Goal: Use online tool/utility: Utilize a website feature to perform a specific function

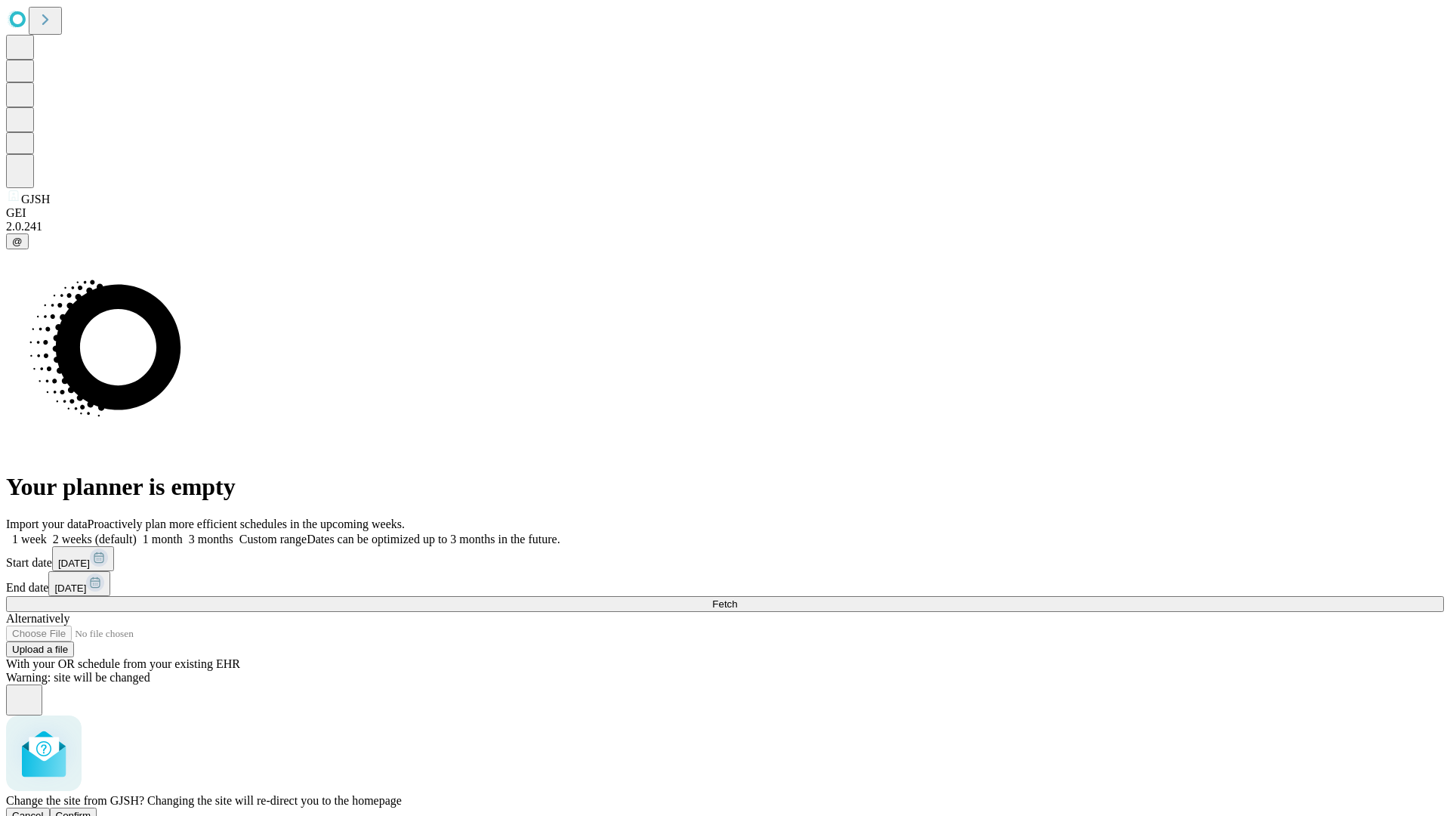
click at [91, 810] on span "Confirm" at bounding box center [74, 815] width 36 height 11
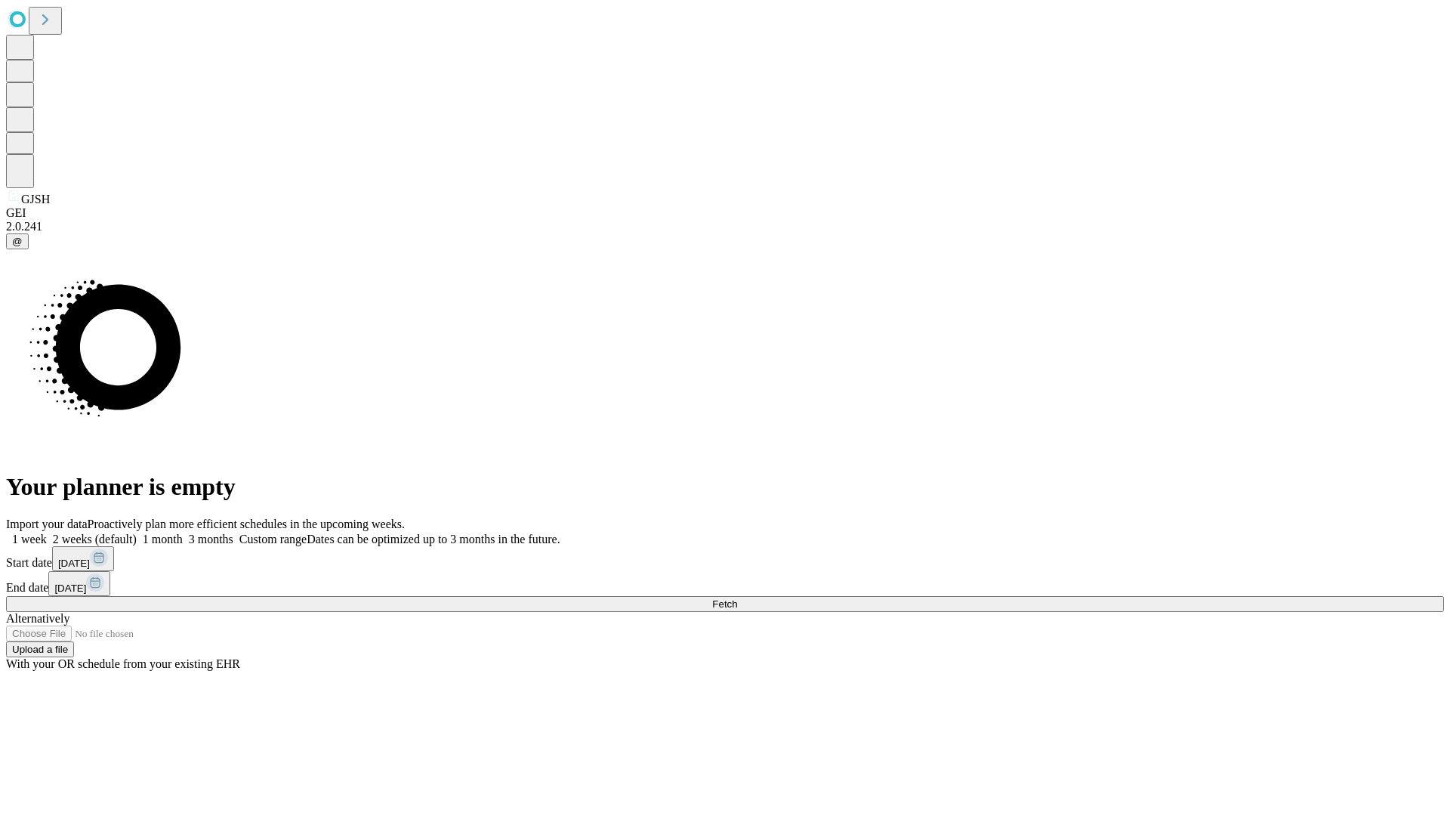
click at [137, 533] on label "2 weeks (default)" at bounding box center [92, 539] width 90 height 13
click at [737, 598] on span "Fetch" at bounding box center [724, 603] width 25 height 11
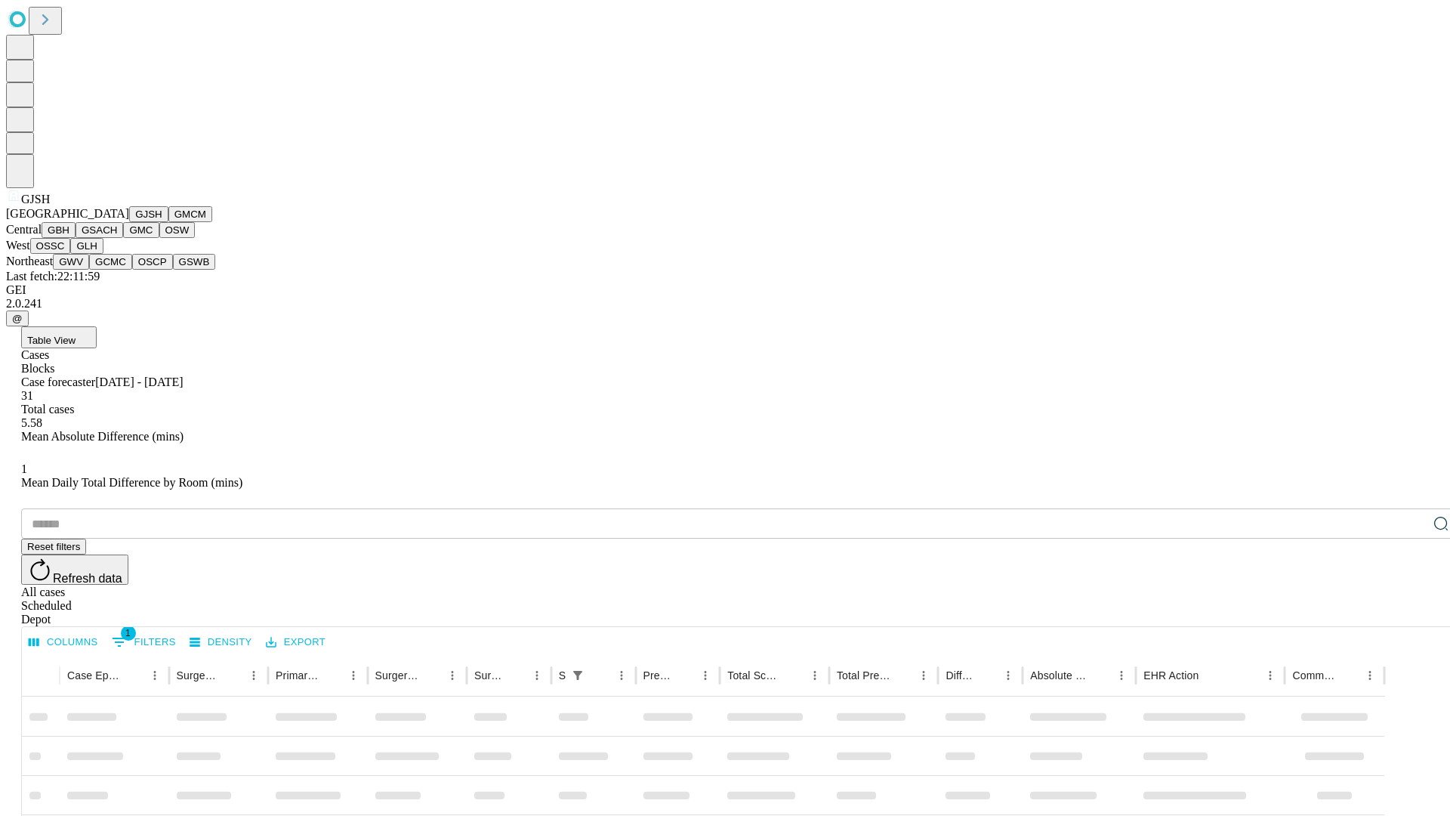
click at [168, 222] on button "GMCM" at bounding box center [190, 214] width 44 height 16
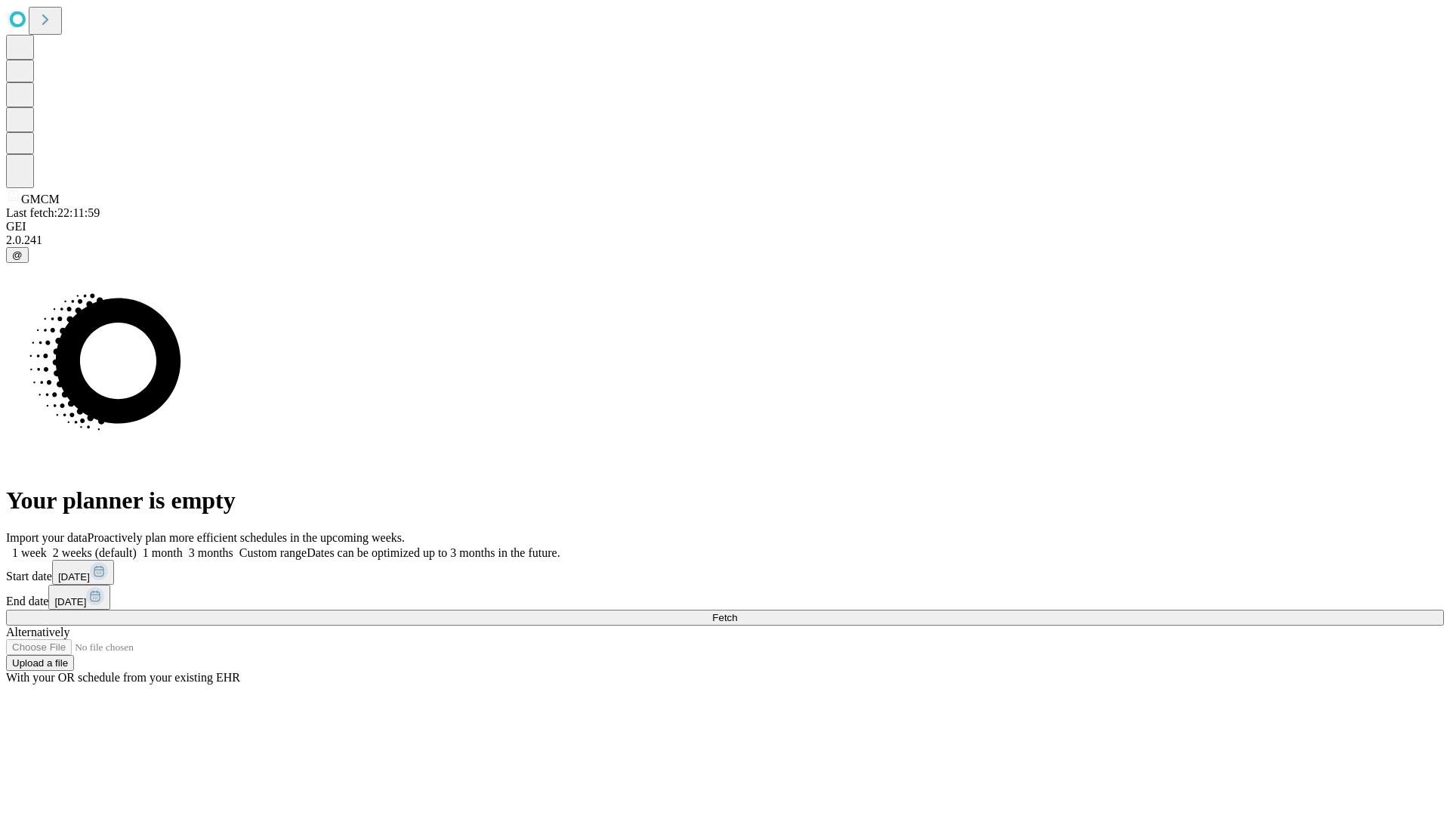
click at [137, 546] on label "2 weeks (default)" at bounding box center [92, 552] width 90 height 13
click at [737, 612] on span "Fetch" at bounding box center [724, 617] width 25 height 11
click at [137, 546] on label "2 weeks (default)" at bounding box center [92, 552] width 90 height 13
click at [737, 612] on span "Fetch" at bounding box center [724, 617] width 25 height 11
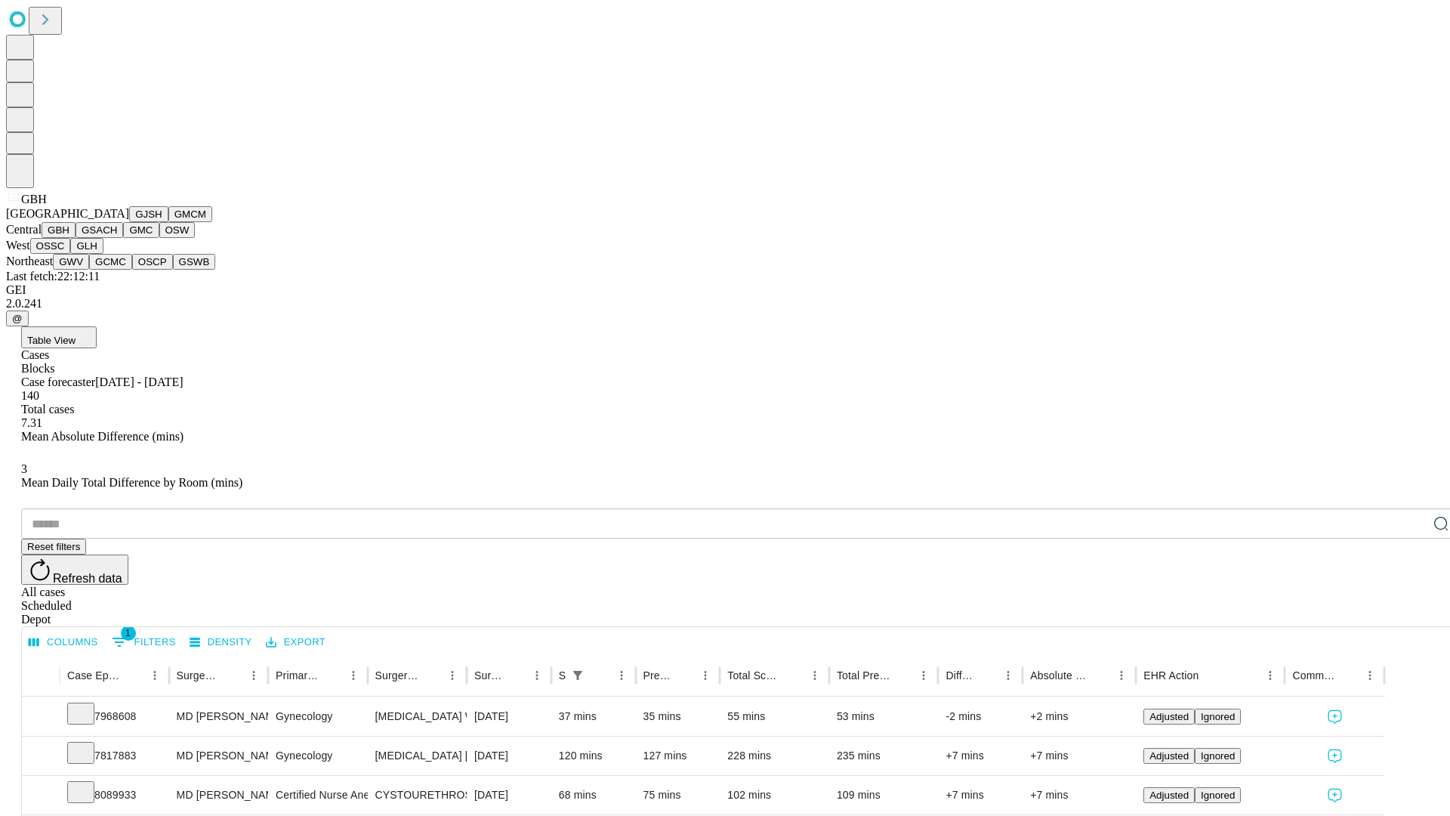
click at [117, 238] on button "GSACH" at bounding box center [100, 230] width 48 height 16
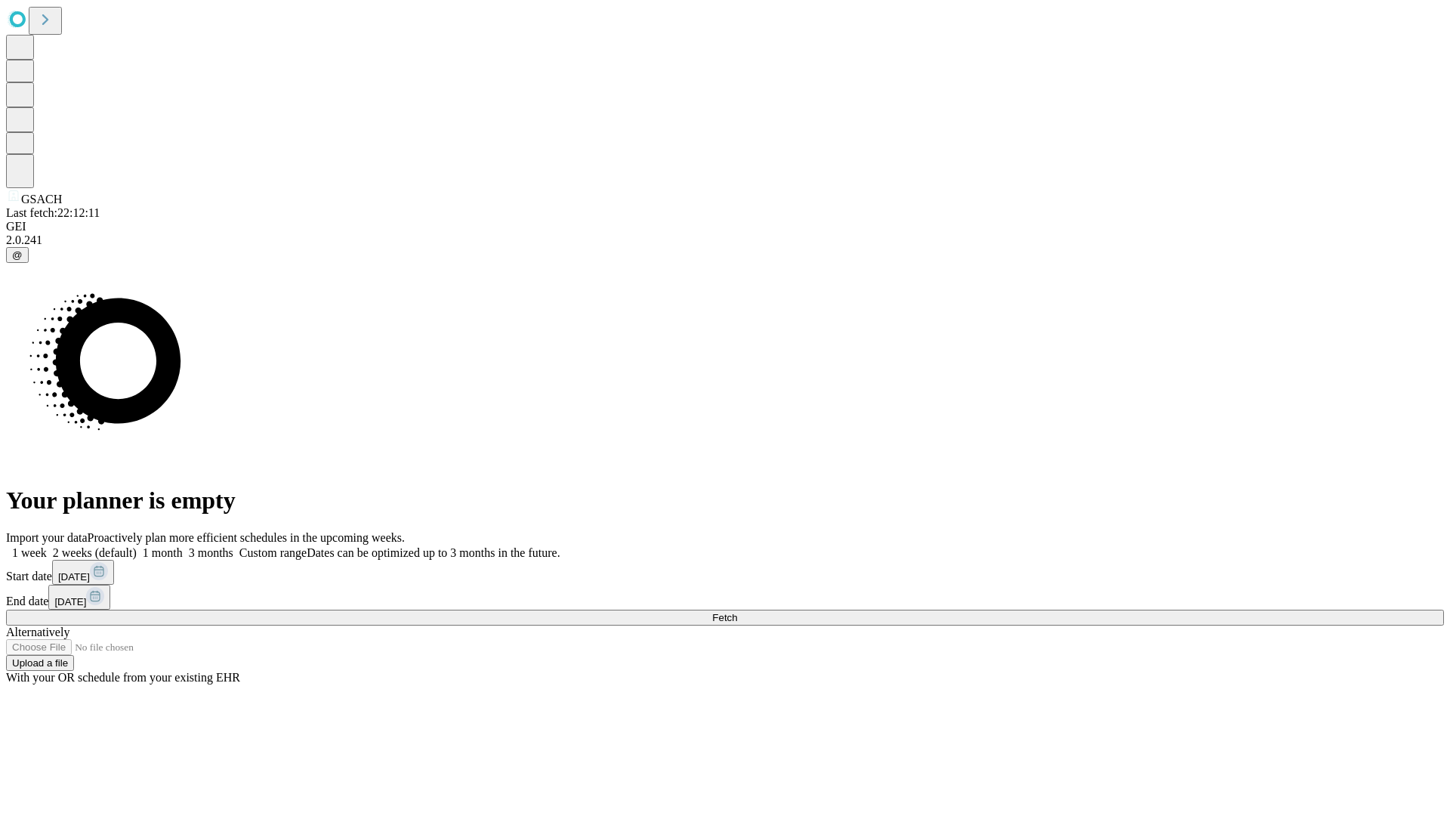
click at [137, 546] on label "2 weeks (default)" at bounding box center [92, 552] width 90 height 13
click at [737, 612] on span "Fetch" at bounding box center [724, 617] width 25 height 11
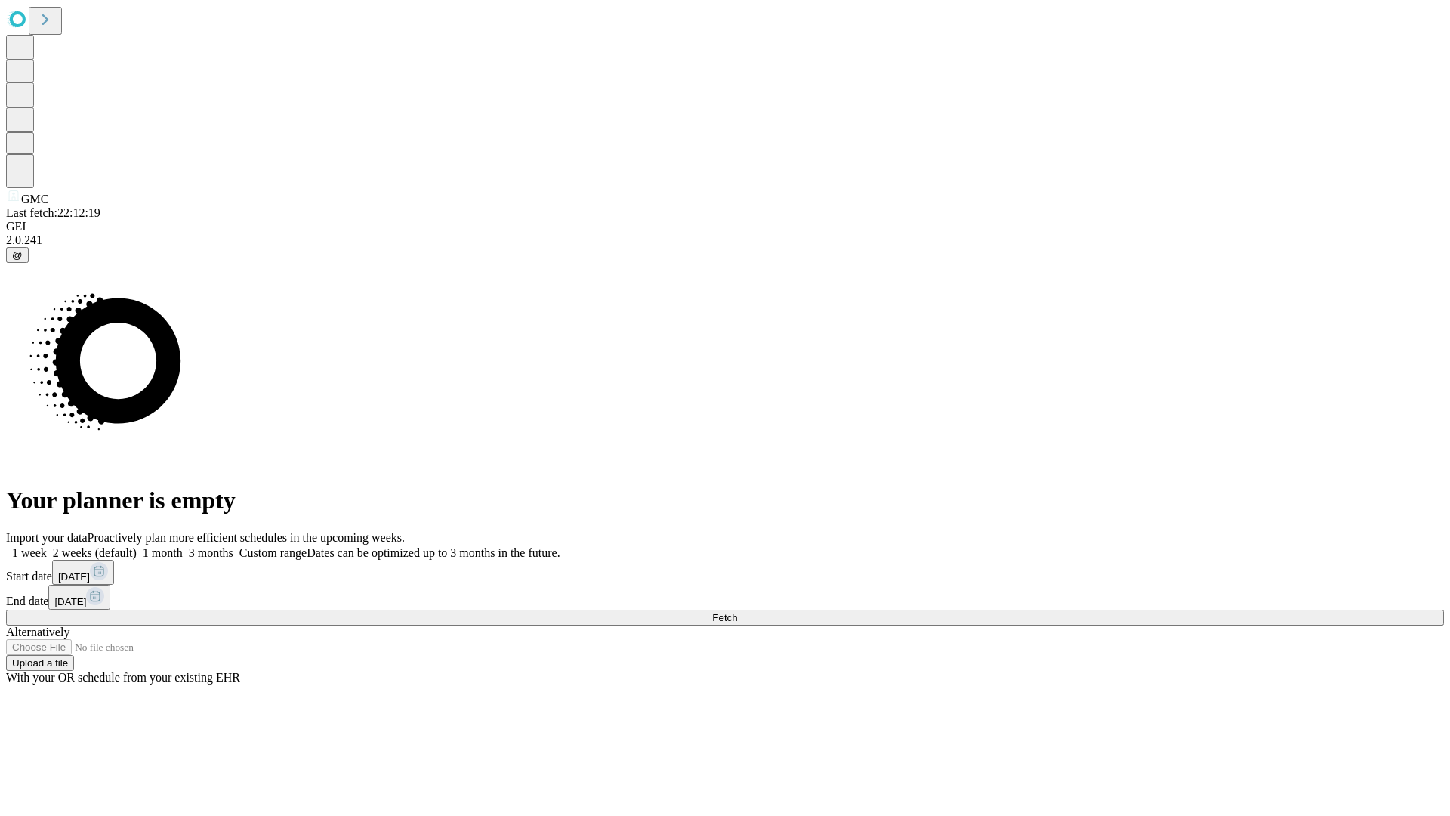
click at [137, 546] on label "2 weeks (default)" at bounding box center [92, 552] width 90 height 13
click at [737, 612] on span "Fetch" at bounding box center [724, 617] width 25 height 11
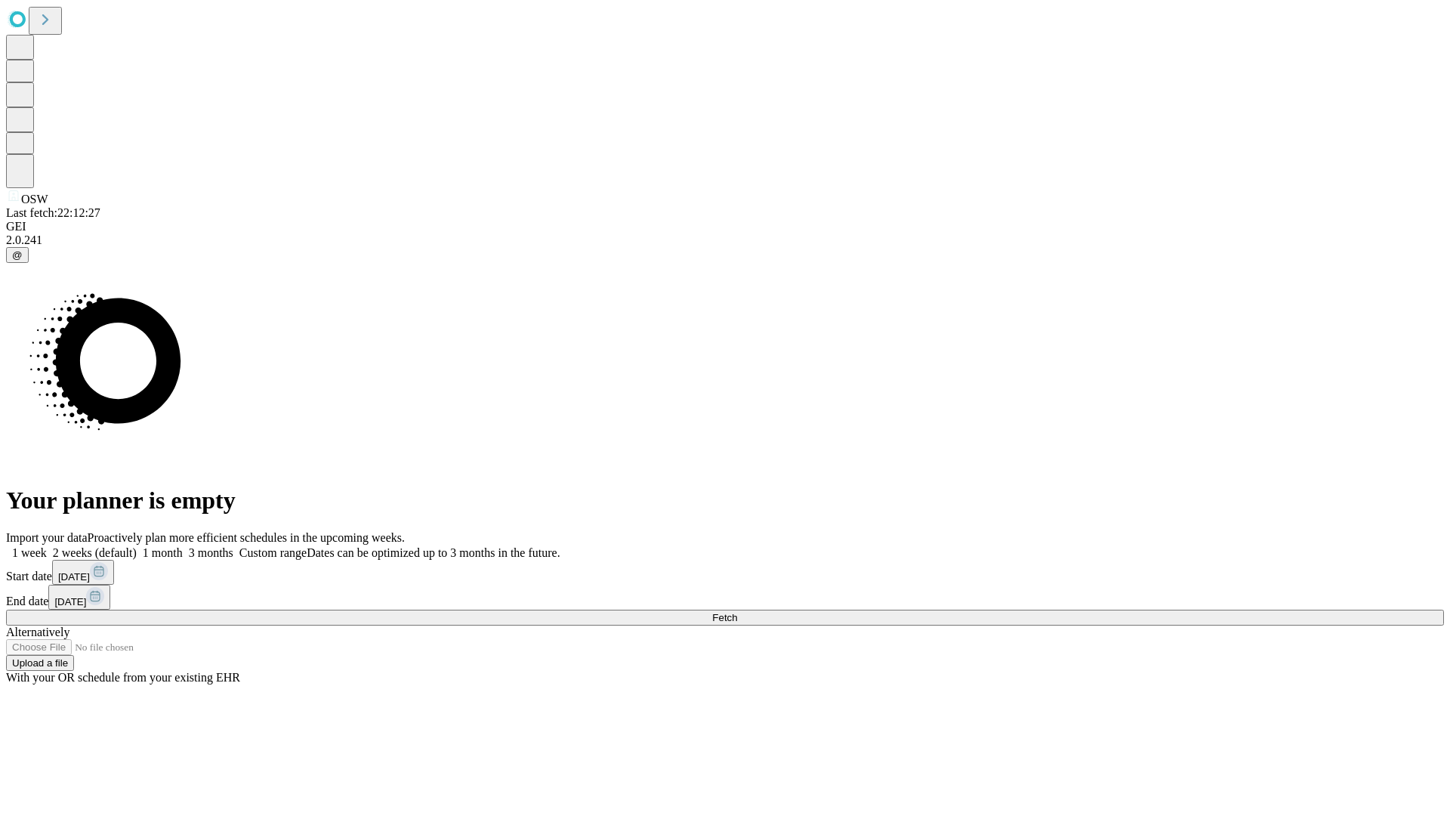
click at [137, 546] on label "2 weeks (default)" at bounding box center [92, 552] width 90 height 13
click at [737, 612] on span "Fetch" at bounding box center [724, 617] width 25 height 11
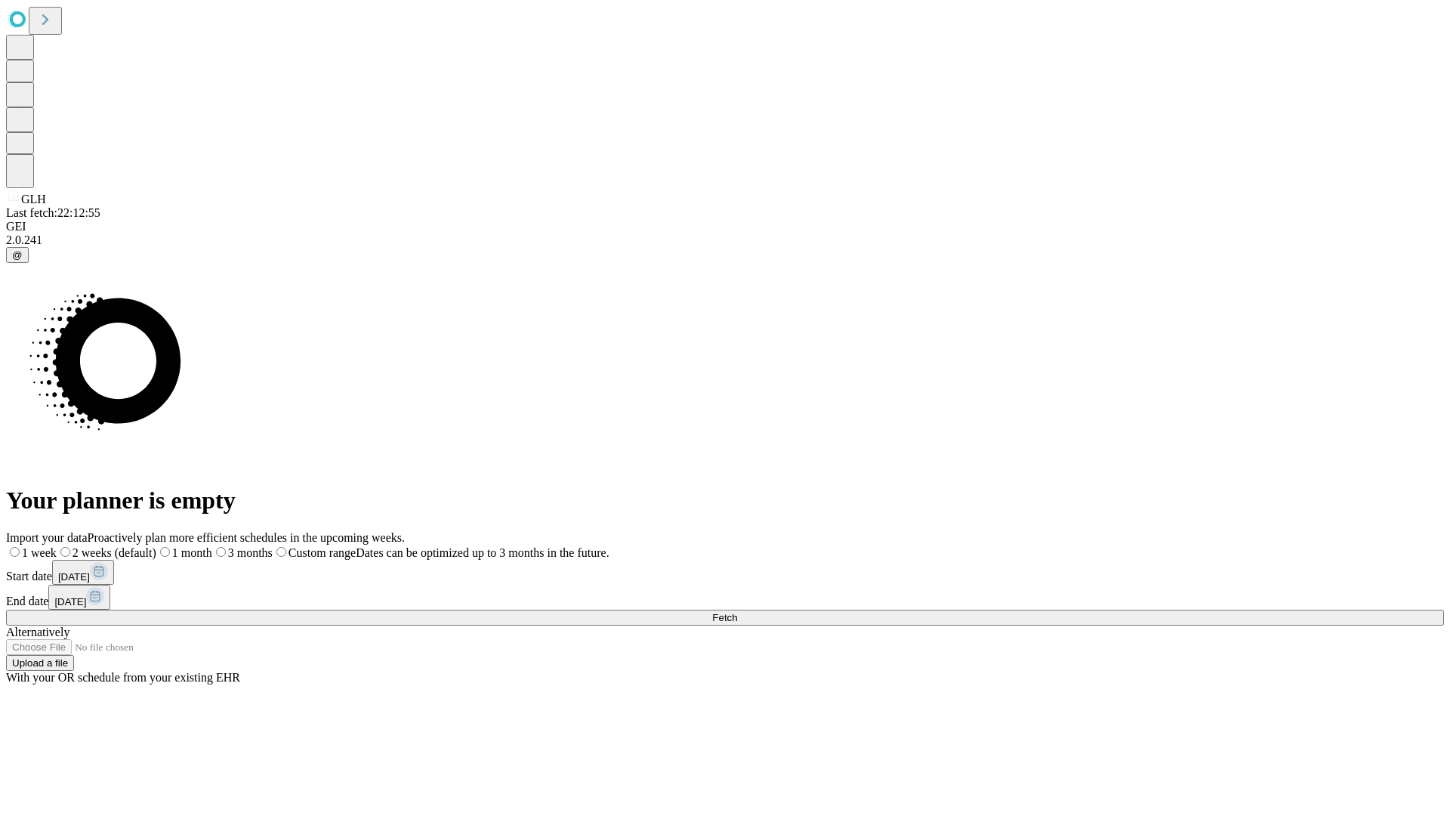
click at [156, 546] on label "2 weeks (default)" at bounding box center [107, 552] width 100 height 13
click at [737, 612] on span "Fetch" at bounding box center [724, 617] width 25 height 11
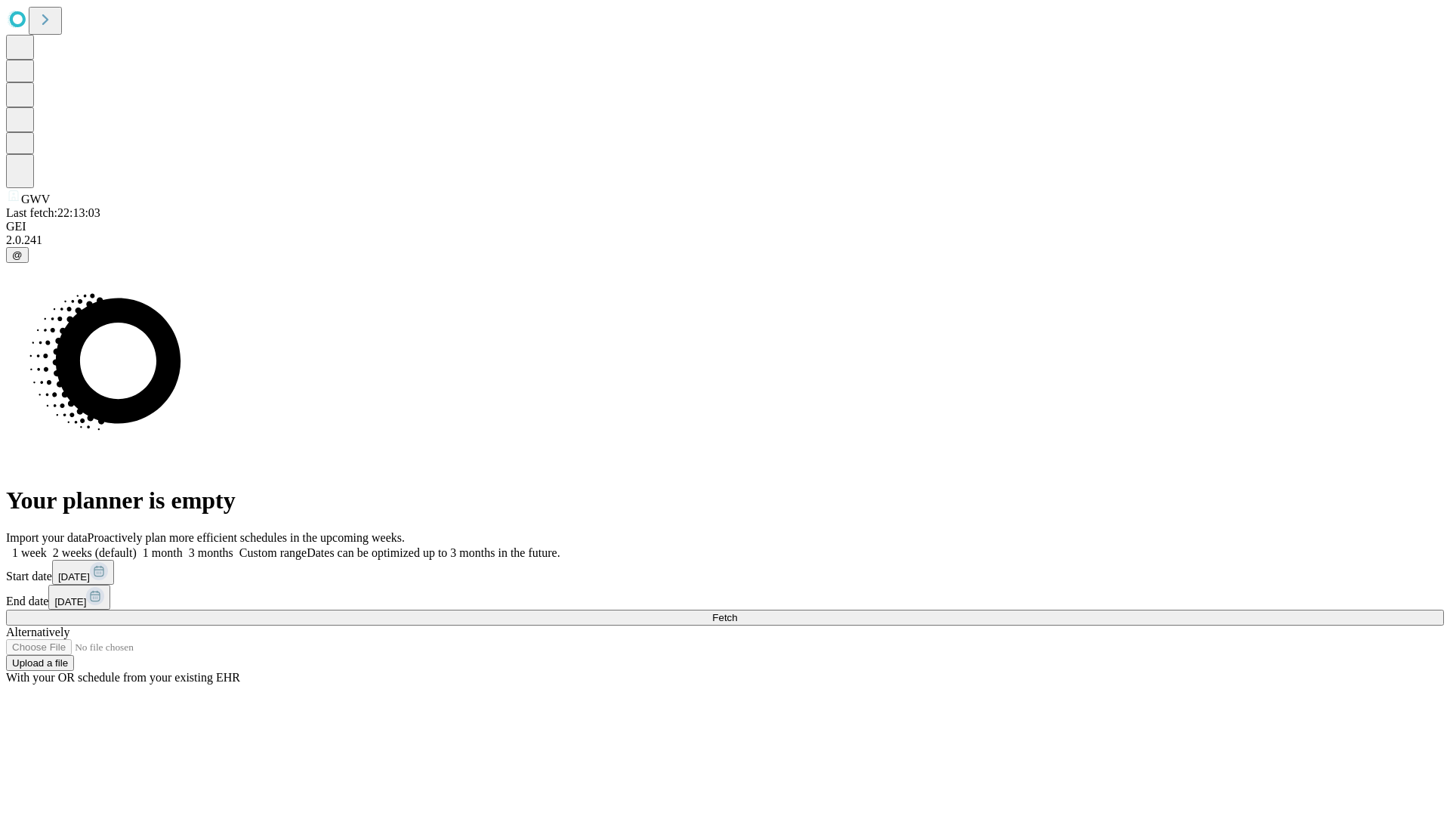
click at [137, 546] on label "2 weeks (default)" at bounding box center [92, 552] width 90 height 13
click at [737, 612] on span "Fetch" at bounding box center [724, 617] width 25 height 11
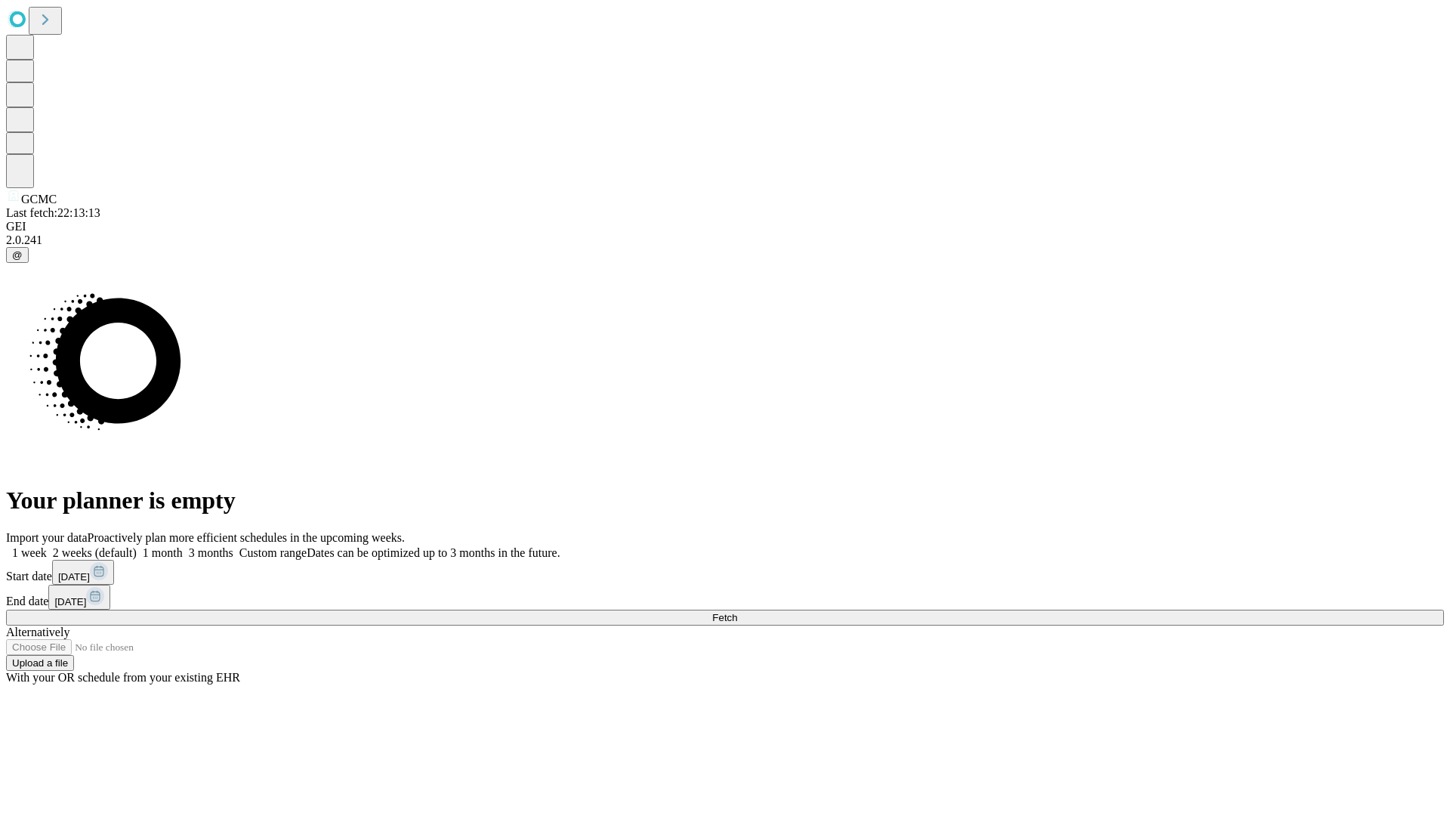
click at [137, 546] on label "2 weeks (default)" at bounding box center [92, 552] width 90 height 13
click at [737, 612] on span "Fetch" at bounding box center [724, 617] width 25 height 11
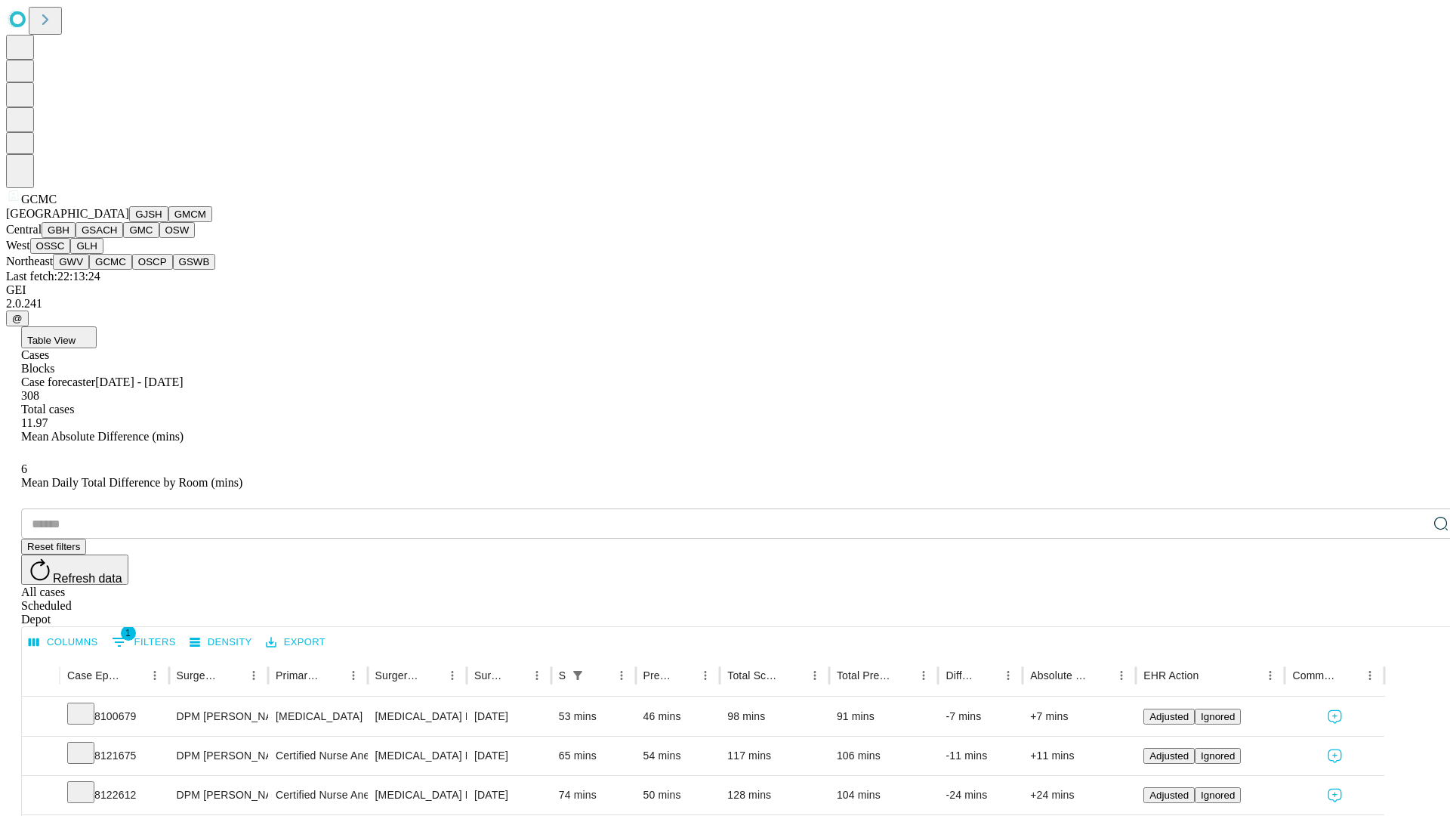
click at [132, 270] on button "OSCP" at bounding box center [152, 262] width 41 height 16
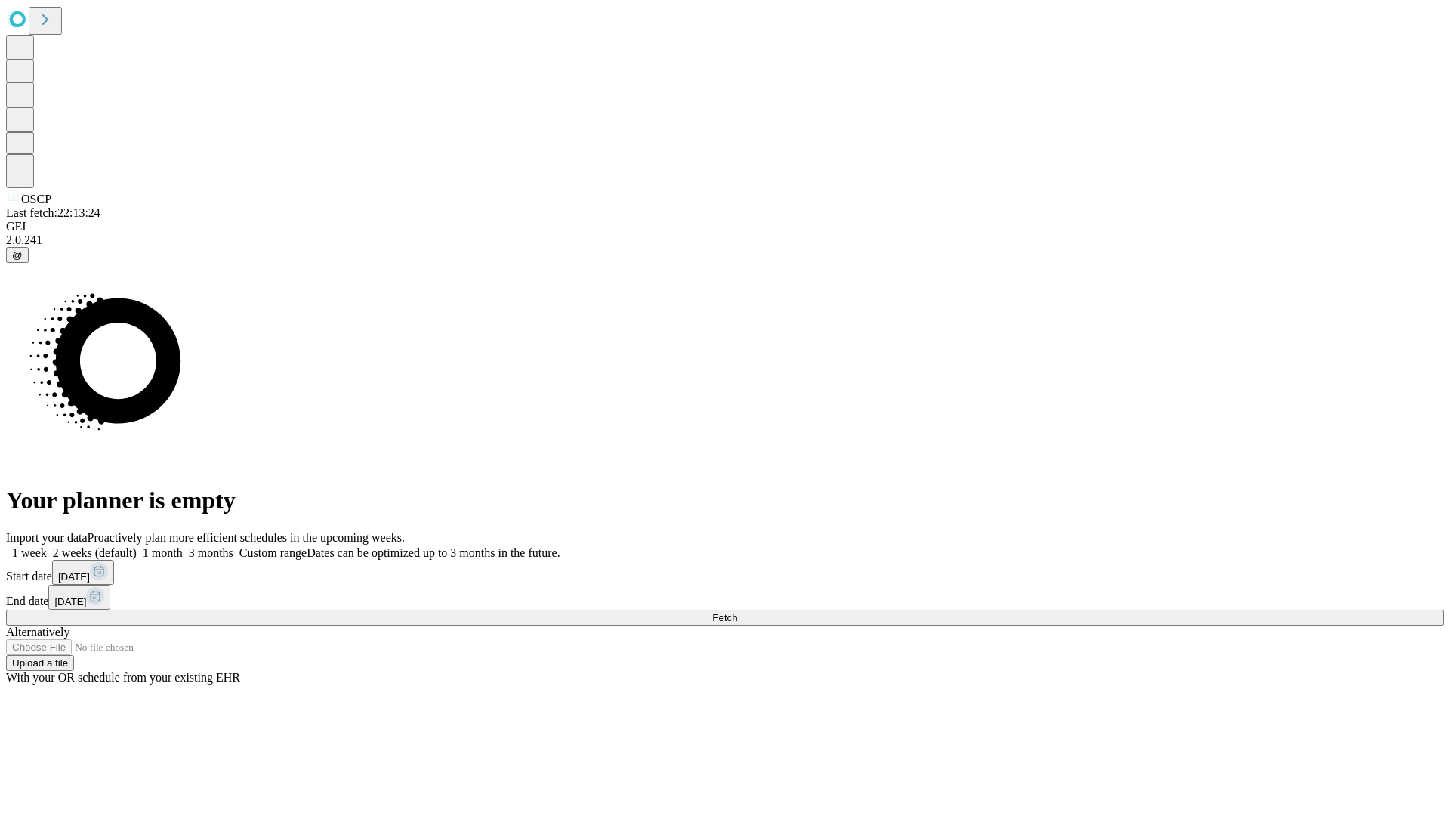
click at [137, 546] on label "2 weeks (default)" at bounding box center [92, 552] width 90 height 13
click at [737, 612] on span "Fetch" at bounding box center [724, 617] width 25 height 11
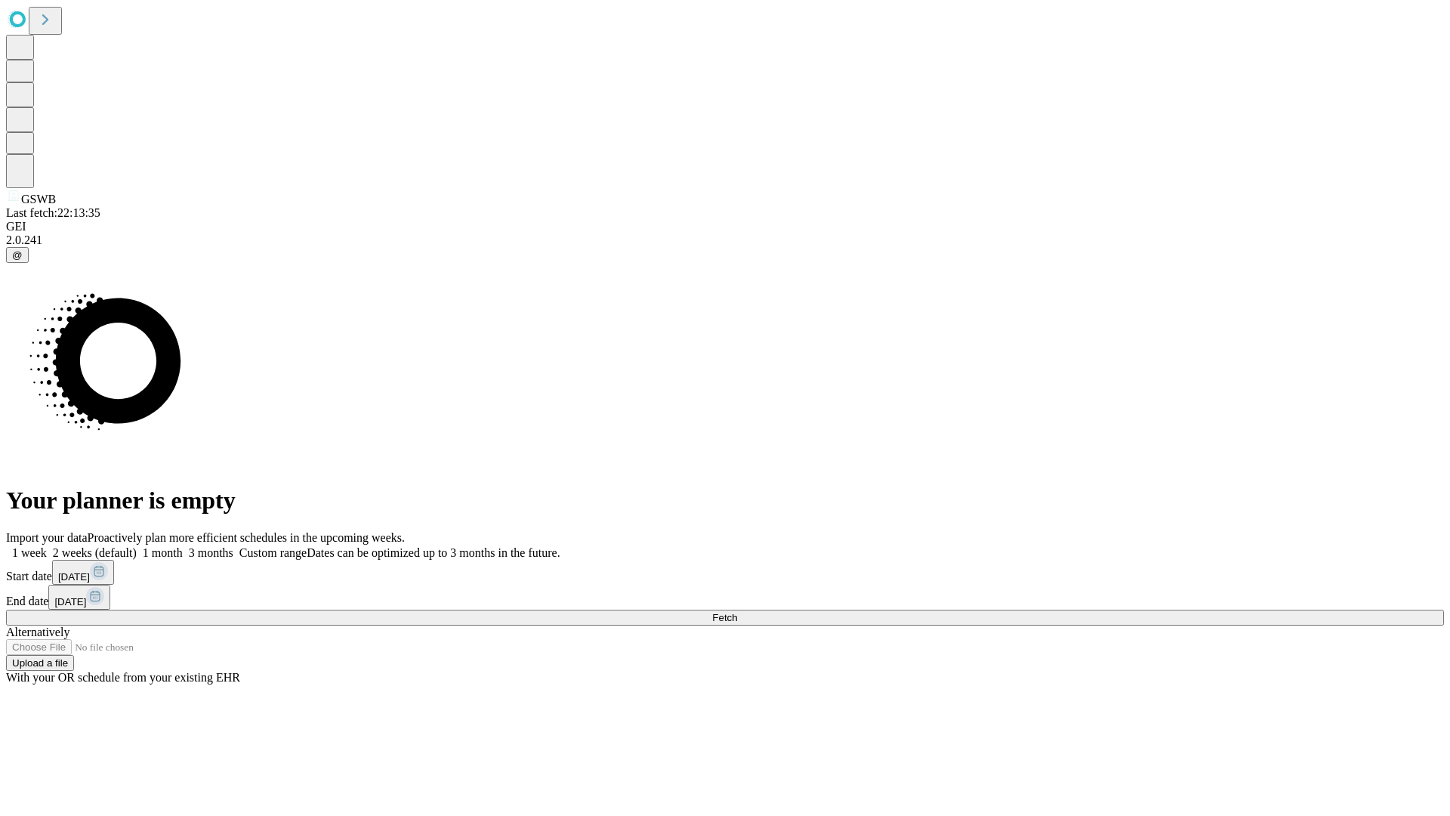
click at [137, 546] on label "2 weeks (default)" at bounding box center [92, 552] width 90 height 13
click at [737, 612] on span "Fetch" at bounding box center [724, 617] width 25 height 11
